Goal: Navigation & Orientation: Find specific page/section

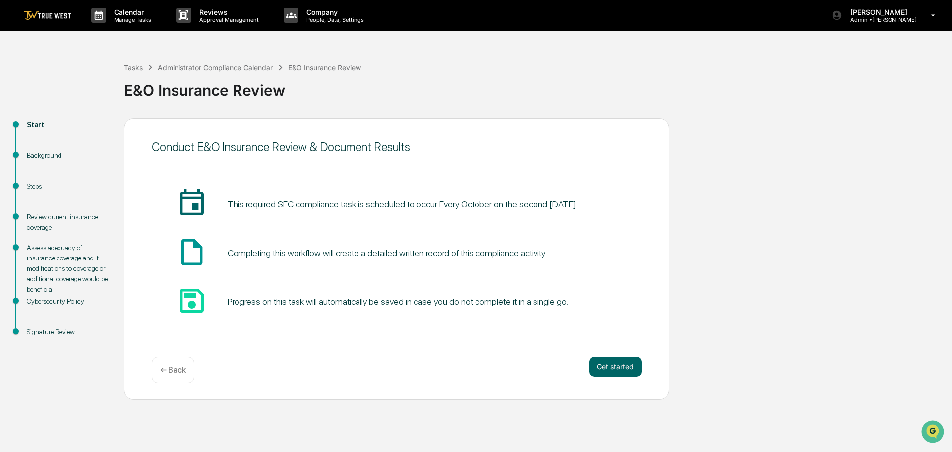
click at [347, 205] on pre "This required SEC compliance task is scheduled to occur Every October on the se…" at bounding box center [402, 203] width 348 height 13
click at [618, 364] on button "Get started" at bounding box center [615, 366] width 53 height 20
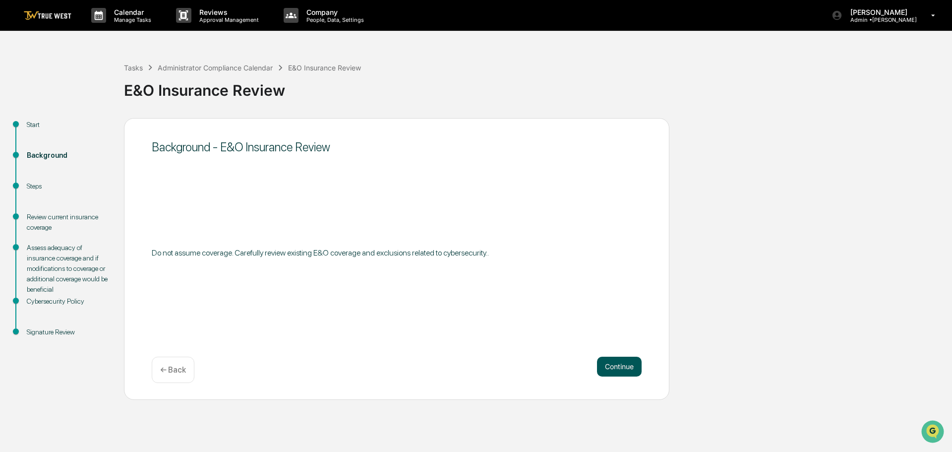
click at [617, 365] on button "Continue" at bounding box center [619, 366] width 45 height 20
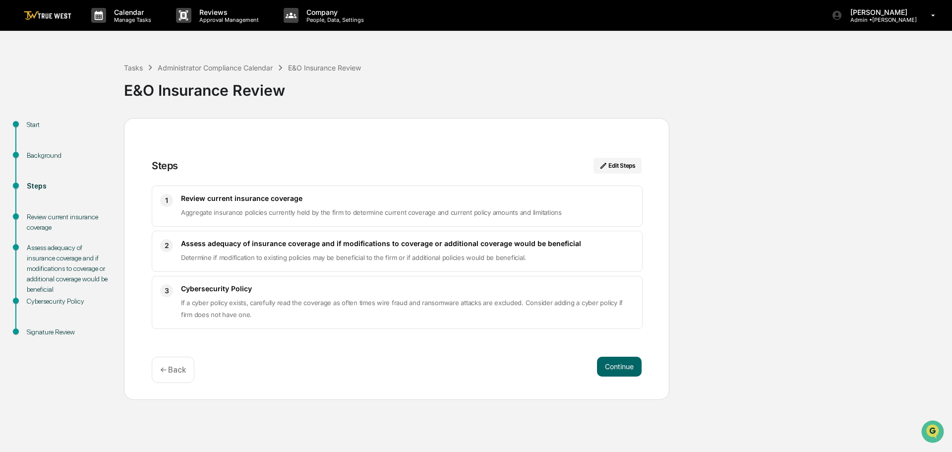
click at [242, 211] on span "Aggregate insurance policies currently held by the firm to determine current co…" at bounding box center [371, 212] width 381 height 8
click at [254, 196] on h3 "Review current insurance coverage" at bounding box center [407, 198] width 453 height 8
drag, startPoint x: 252, startPoint y: 310, endPoint x: 250, endPoint y: 317, distance: 7.4
drag, startPoint x: 250, startPoint y: 317, endPoint x: 243, endPoint y: 318, distance: 7.0
click at [243, 318] on p "If a cyber policy exists, carefully read the coverage as often times wire fraud…" at bounding box center [407, 308] width 453 height 24
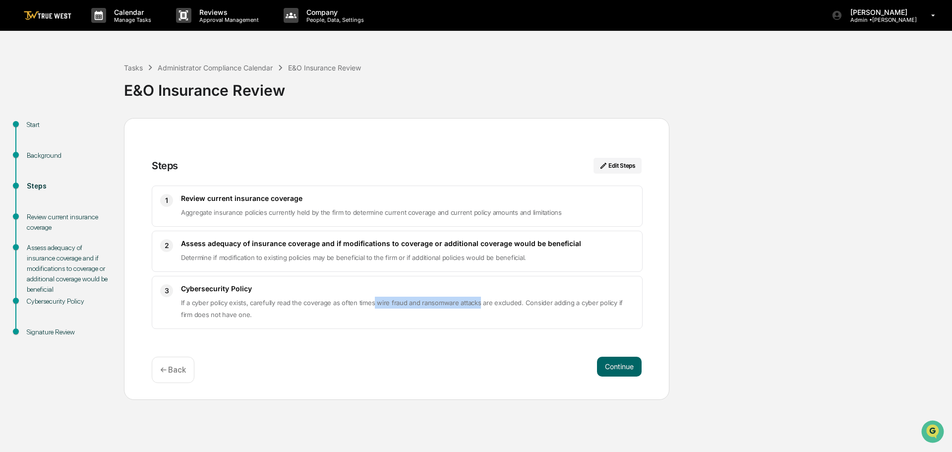
drag, startPoint x: 371, startPoint y: 301, endPoint x: 476, endPoint y: 303, distance: 105.1
click at [476, 303] on span "If a cyber policy exists, carefully read the coverage as often times wire fraud…" at bounding box center [402, 308] width 442 height 20
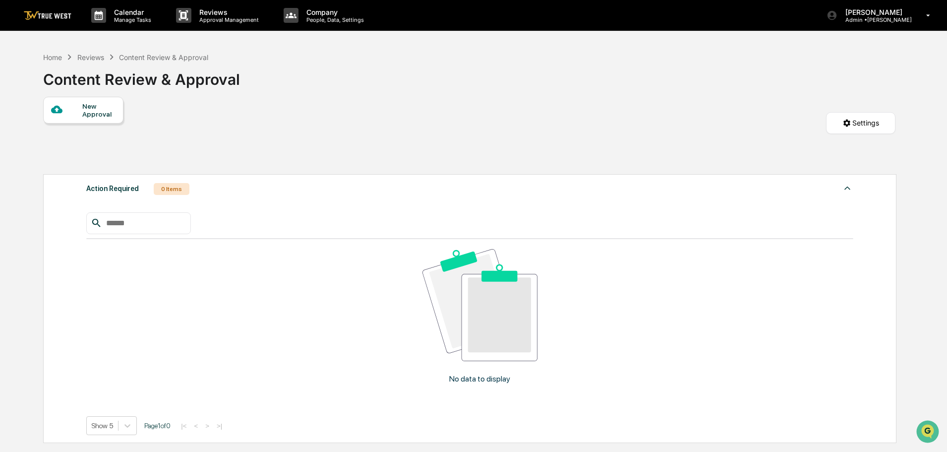
click at [54, 11] on img at bounding box center [48, 15] width 48 height 9
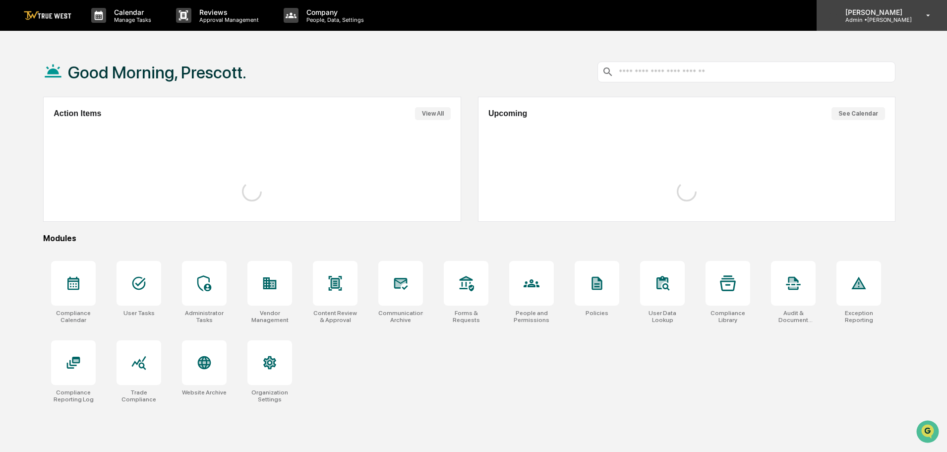
click at [930, 16] on icon at bounding box center [927, 15] width 17 height 9
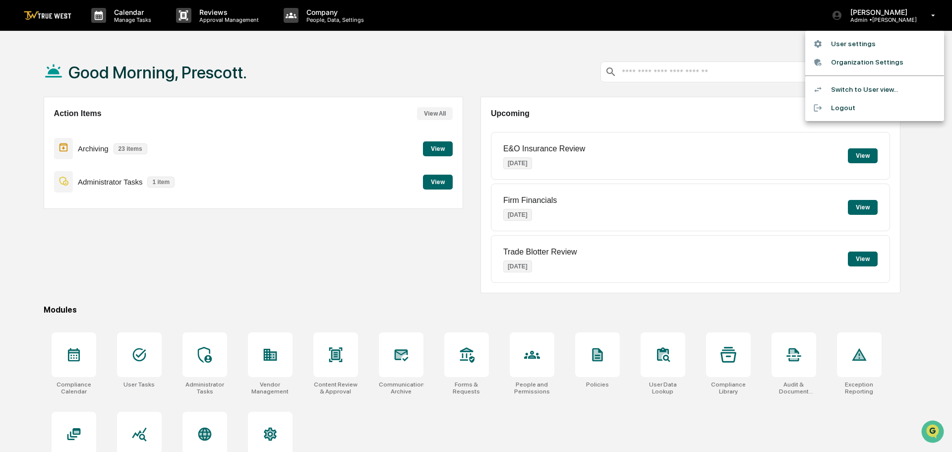
click at [212, 17] on div at bounding box center [476, 226] width 952 height 452
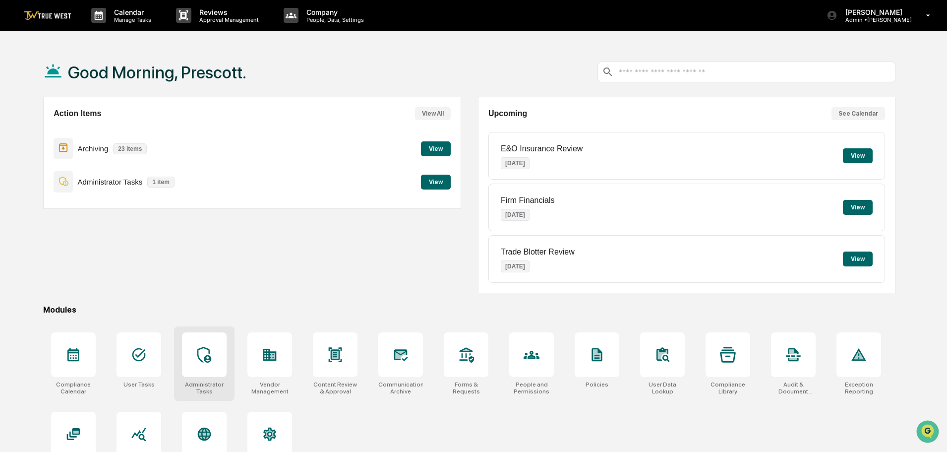
click at [209, 355] on icon at bounding box center [204, 354] width 16 height 16
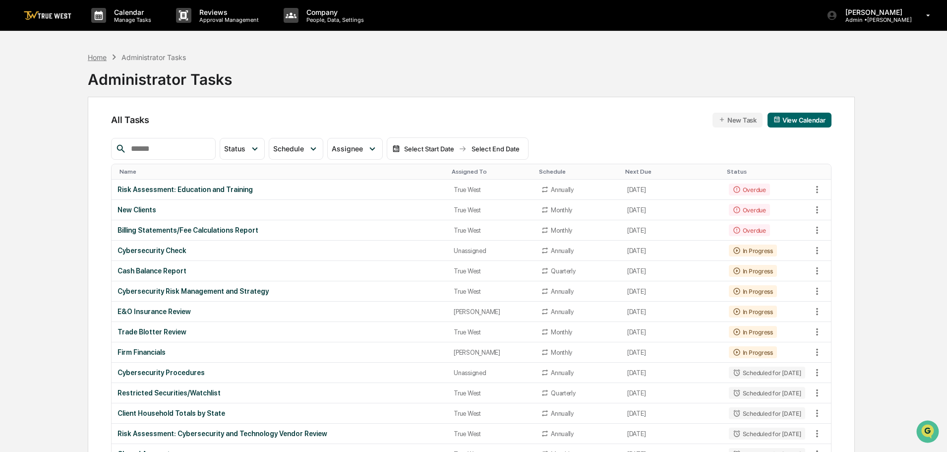
click at [100, 58] on div "Home" at bounding box center [97, 57] width 19 height 8
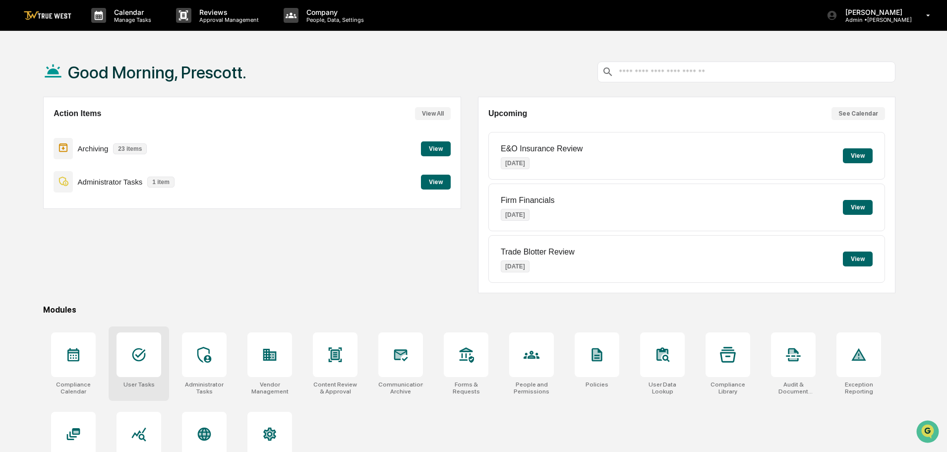
click at [136, 354] on icon at bounding box center [138, 354] width 13 height 13
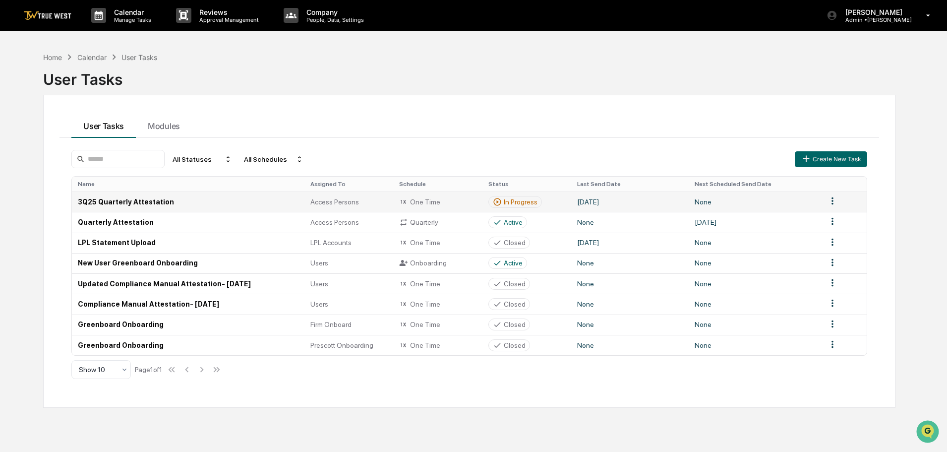
click at [330, 203] on span "Access Persons" at bounding box center [334, 202] width 49 height 8
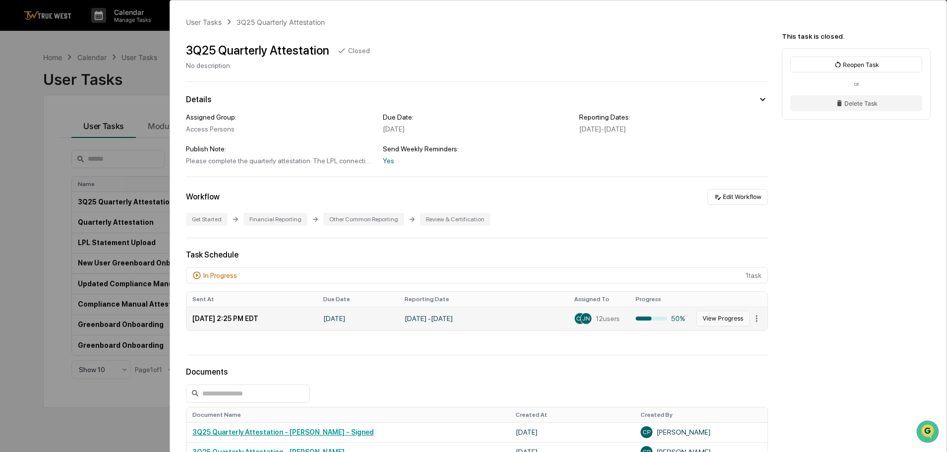
click at [724, 321] on button "View Progress" at bounding box center [723, 318] width 54 height 16
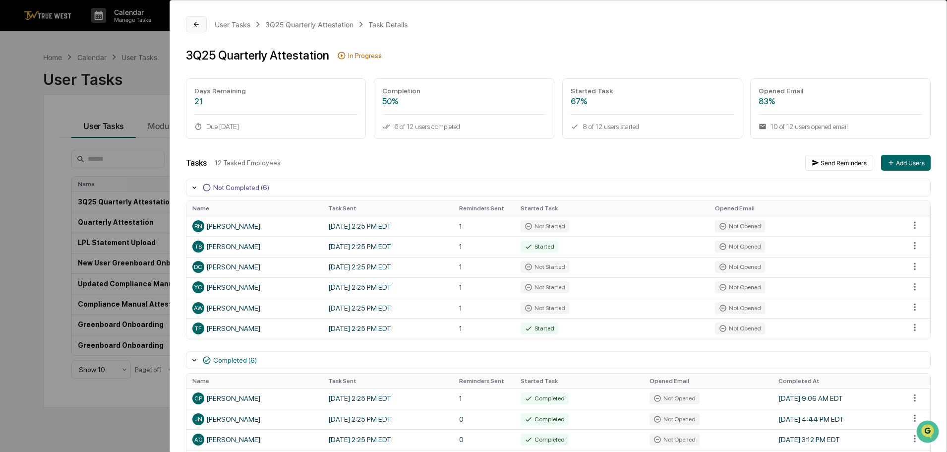
click at [202, 25] on button at bounding box center [196, 24] width 21 height 16
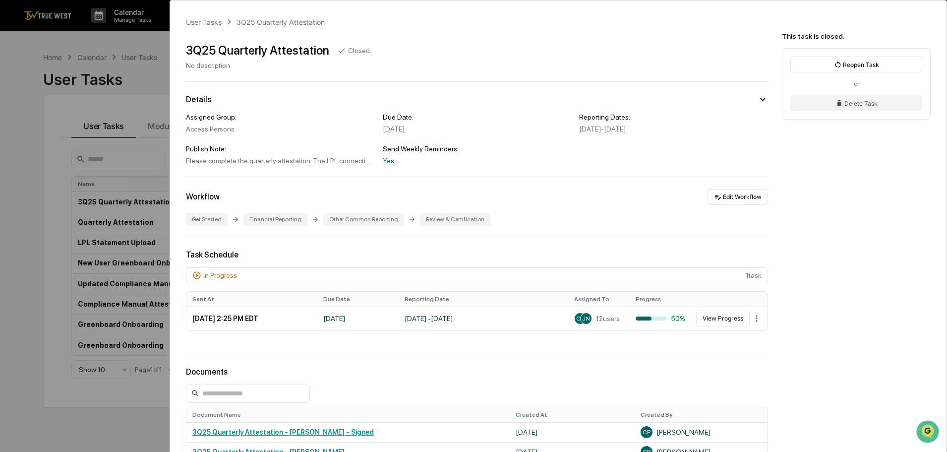
click at [22, 93] on div "User Tasks 3Q25 Quarterly Attestation 3Q25 Quarterly Attestation Closed No desc…" at bounding box center [473, 226] width 947 height 452
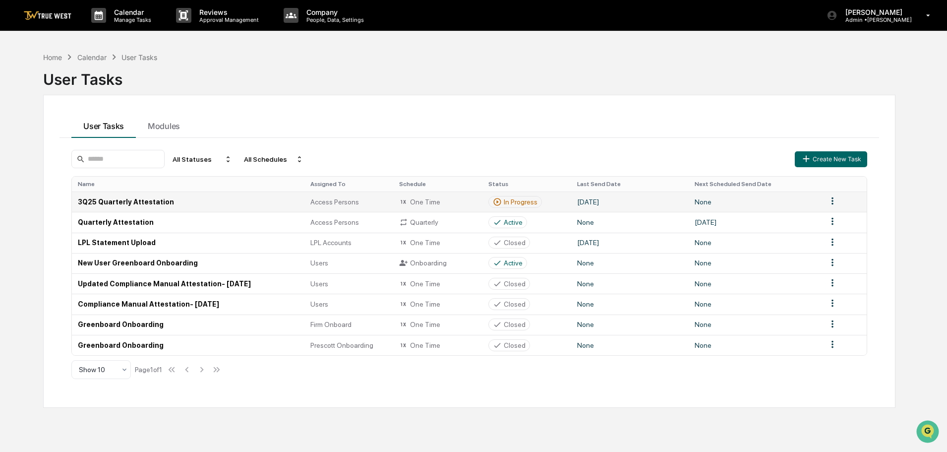
click at [187, 201] on td "3Q25 Quarterly Attestation" at bounding box center [188, 201] width 232 height 20
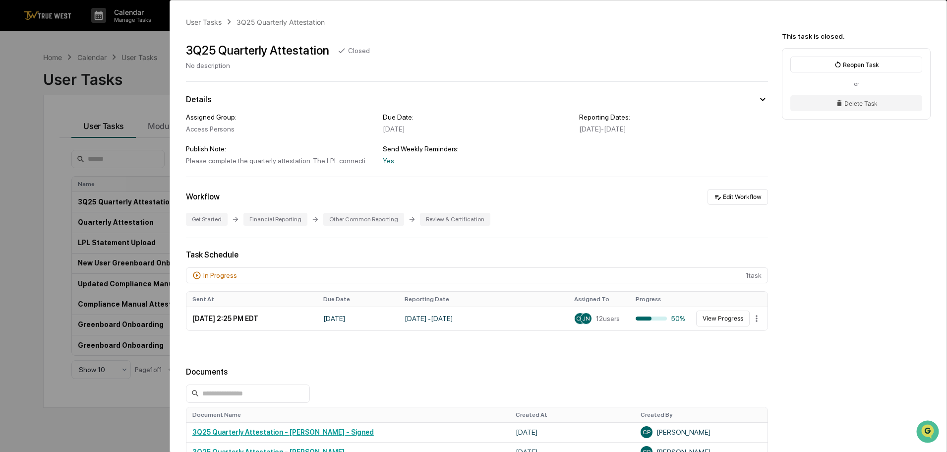
click at [22, 221] on div "User Tasks 3Q25 Quarterly Attestation 3Q25 Quarterly Attestation Closed No desc…" at bounding box center [473, 226] width 947 height 452
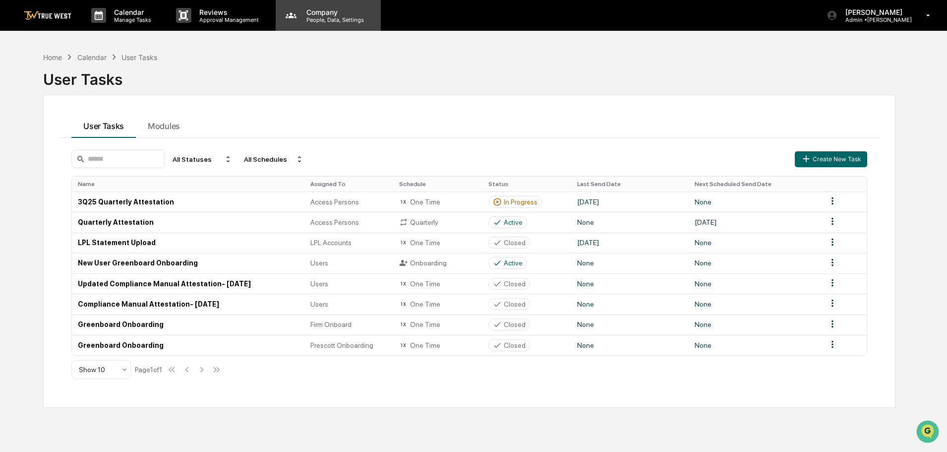
click at [317, 18] on p "People, Data, Settings" at bounding box center [333, 19] width 70 height 7
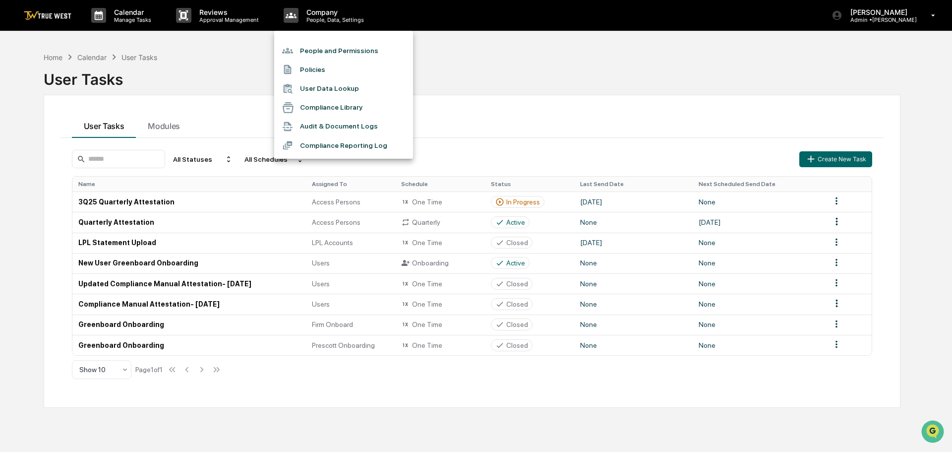
click at [324, 44] on li "People and Permissions" at bounding box center [343, 50] width 139 height 19
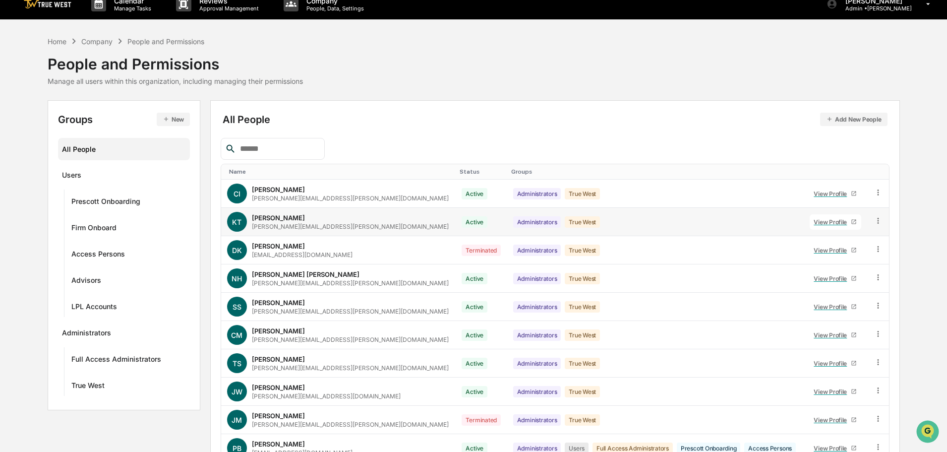
scroll to position [66, 0]
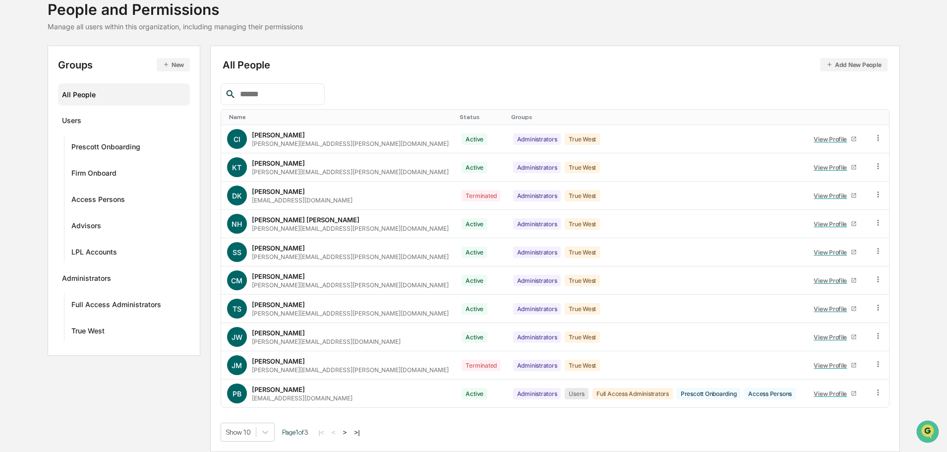
click at [347, 434] on button ">" at bounding box center [345, 432] width 10 height 8
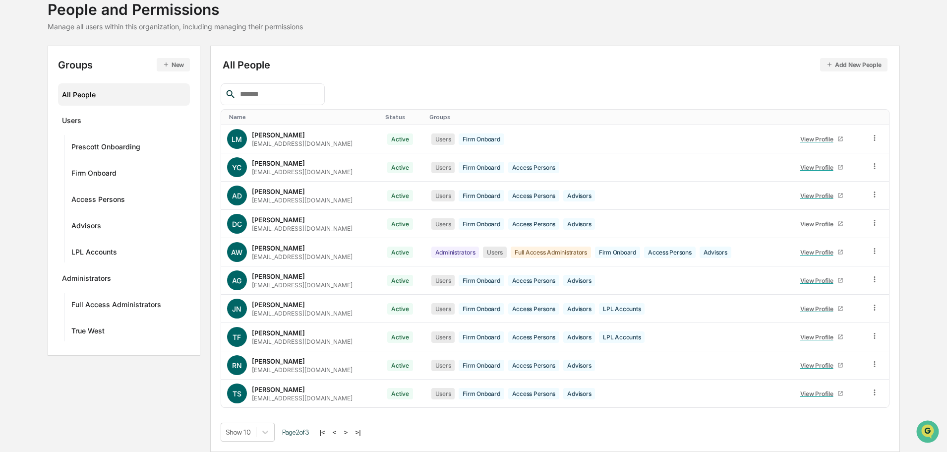
click at [349, 430] on button ">" at bounding box center [346, 432] width 10 height 8
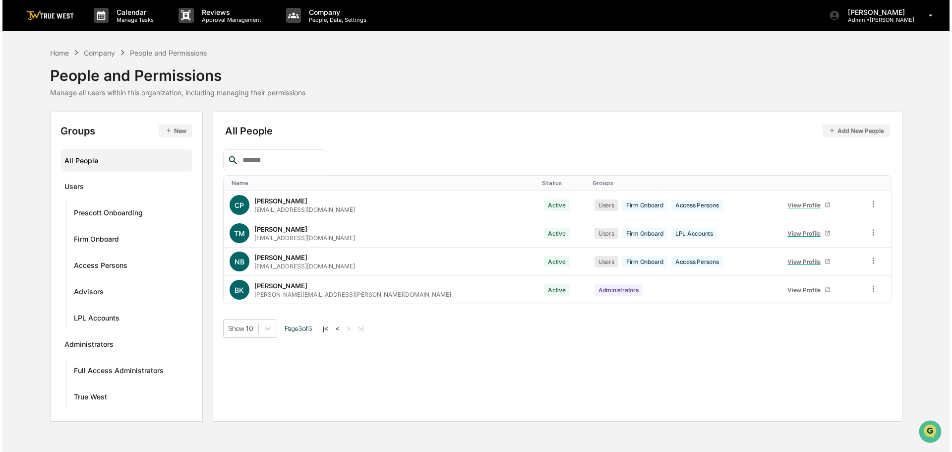
scroll to position [0, 0]
click at [433, 367] on div "All People Add New People Name Status Groups CP Carrie Pendleton cpendleton@nap…" at bounding box center [557, 267] width 693 height 310
